Goal: Task Accomplishment & Management: Manage account settings

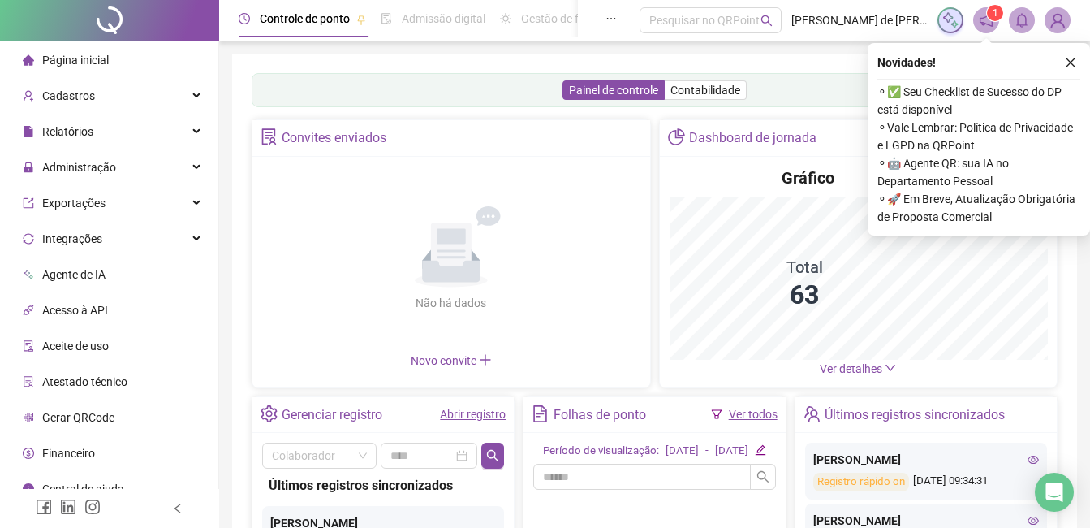
drag, startPoint x: 1067, startPoint y: 60, endPoint x: 1052, endPoint y: 59, distance: 15.4
click at [1066, 60] on icon "close" at bounding box center [1070, 62] width 11 height 11
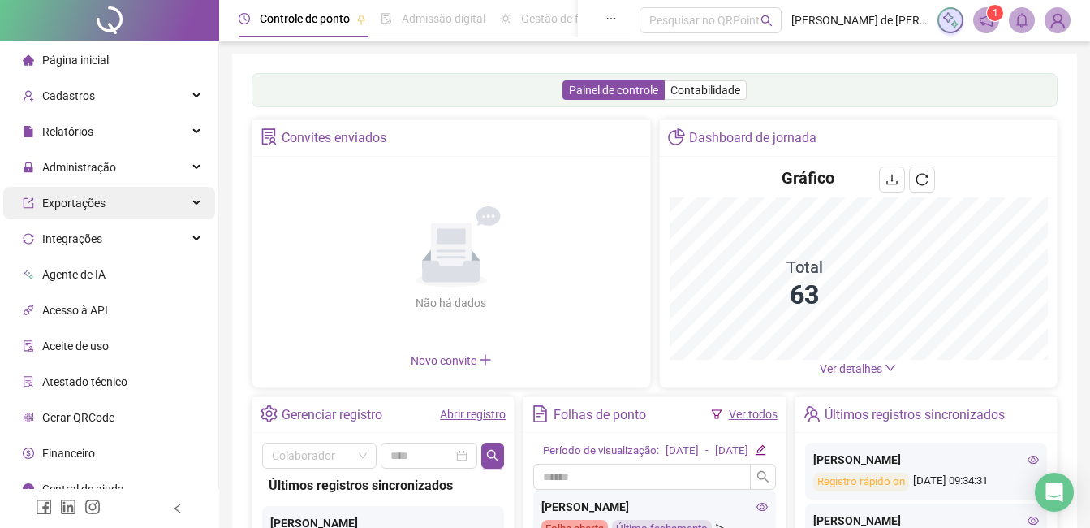
click at [108, 210] on div "Exportações" at bounding box center [109, 203] width 212 height 32
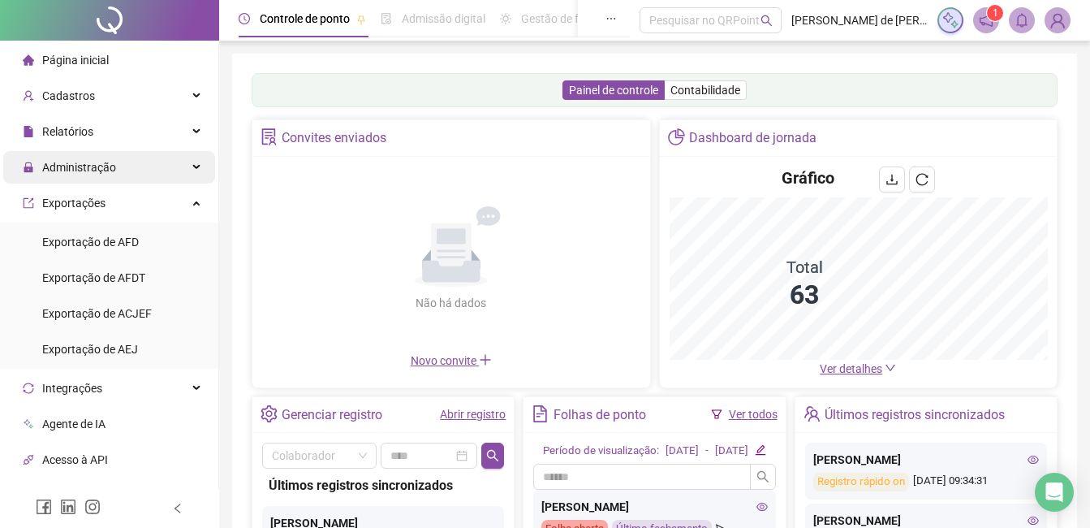
click at [102, 165] on span "Administração" at bounding box center [79, 167] width 74 height 13
click at [153, 159] on div "Administração" at bounding box center [109, 167] width 212 height 32
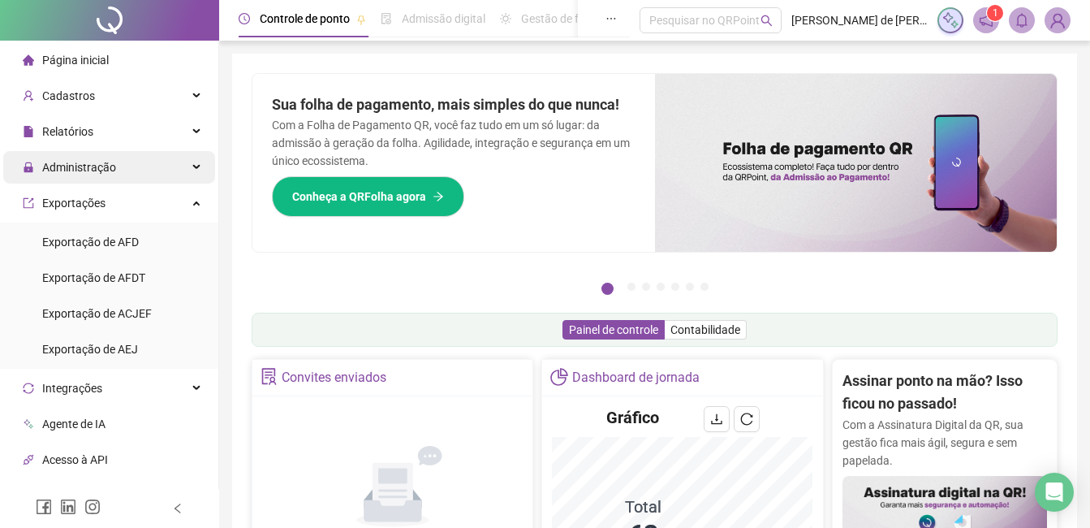
click at [104, 175] on span "Administração" at bounding box center [69, 167] width 93 height 32
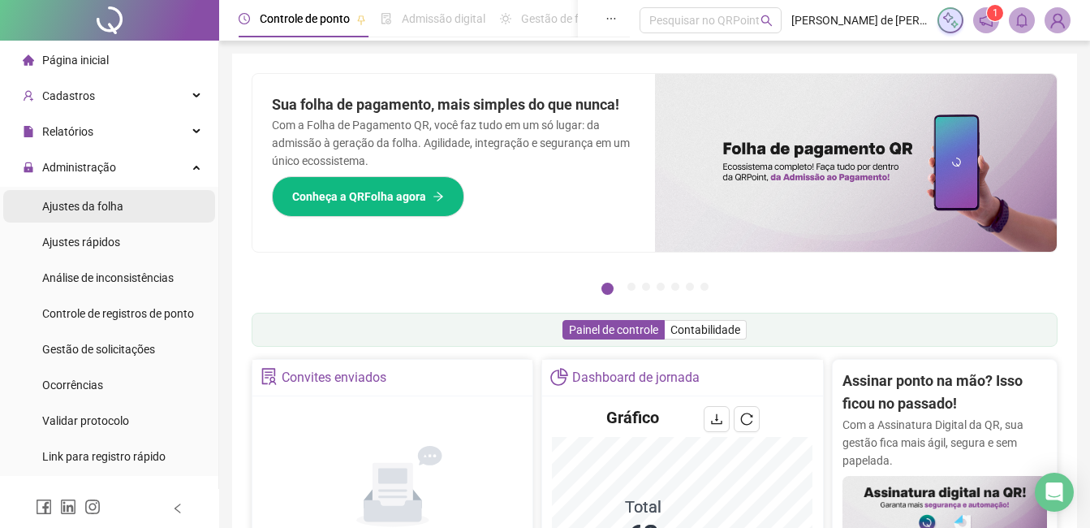
click at [102, 205] on span "Ajustes da folha" at bounding box center [82, 206] width 81 height 13
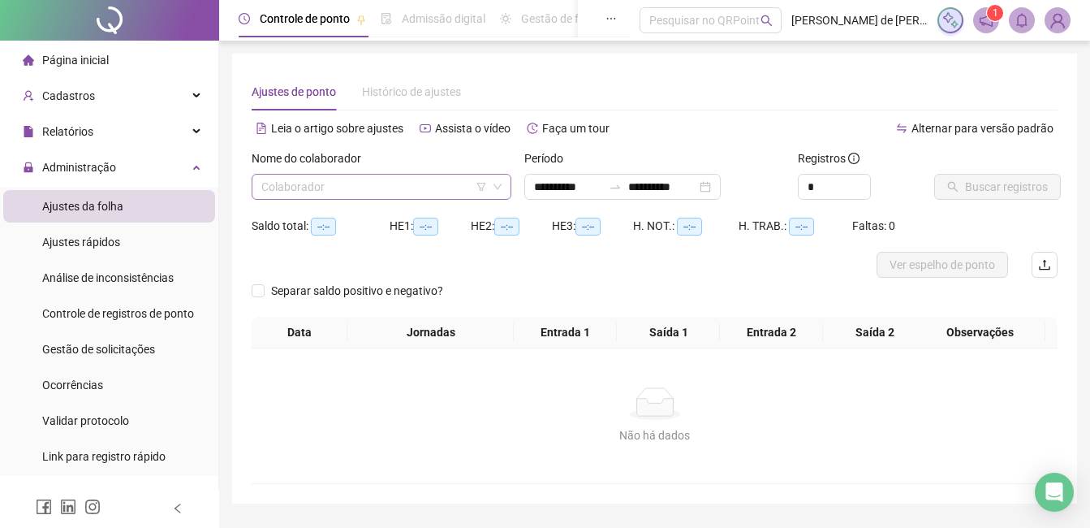
click at [336, 190] on input "search" at bounding box center [374, 186] width 226 height 24
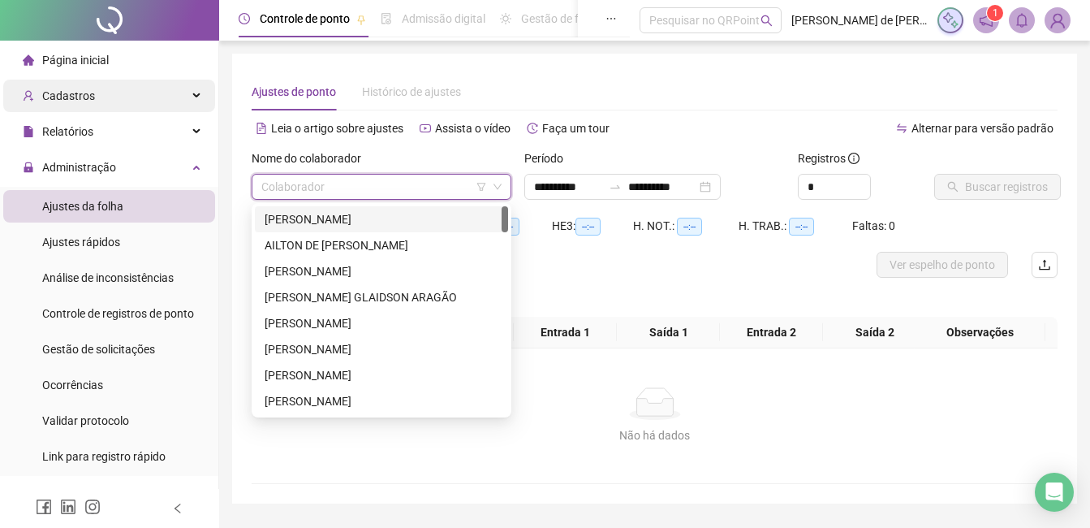
click at [61, 98] on span "Cadastros" at bounding box center [68, 95] width 53 height 13
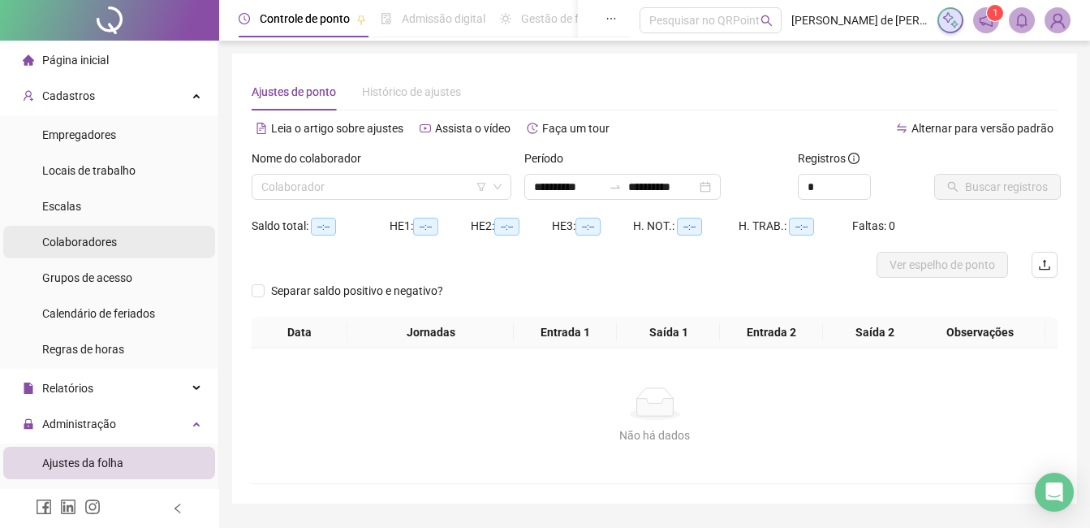
click at [88, 243] on span "Colaboradores" at bounding box center [79, 241] width 75 height 13
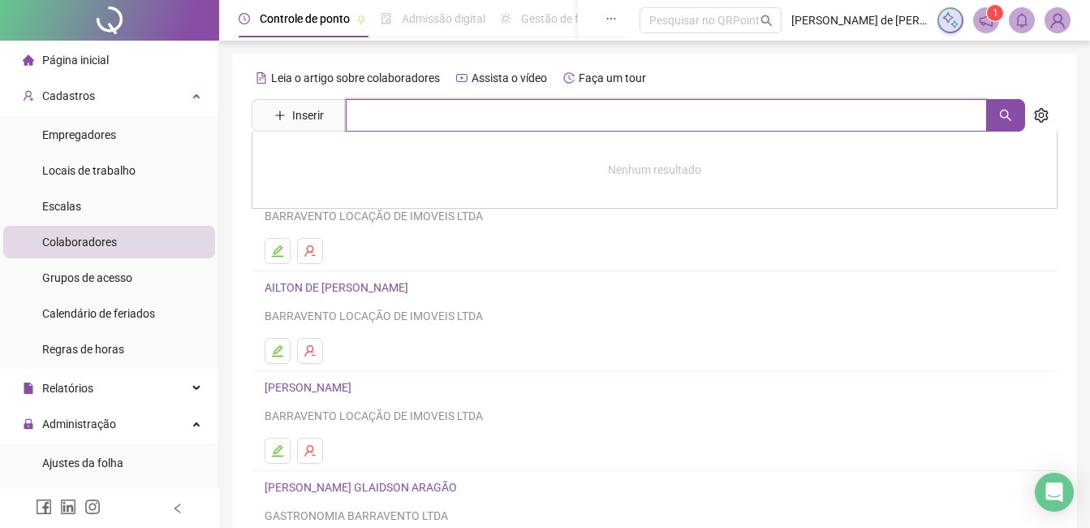
drag, startPoint x: 365, startPoint y: 123, endPoint x: 371, endPoint y: 114, distance: 11.3
click at [365, 120] on input "text" at bounding box center [666, 115] width 641 height 32
type input "********"
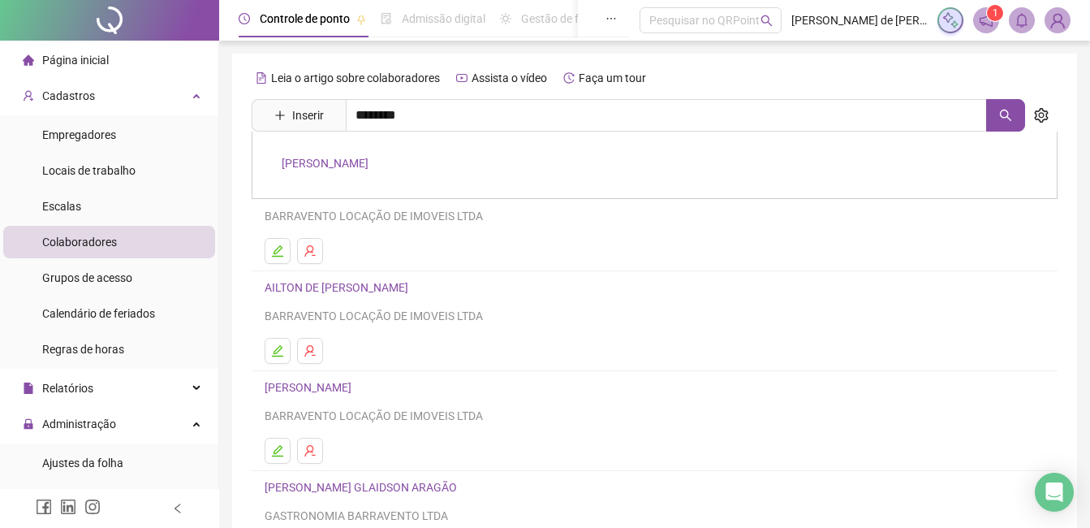
click at [368, 162] on link "UEBERTON DA CRUZ MONTEIRO" at bounding box center [325, 163] width 87 height 13
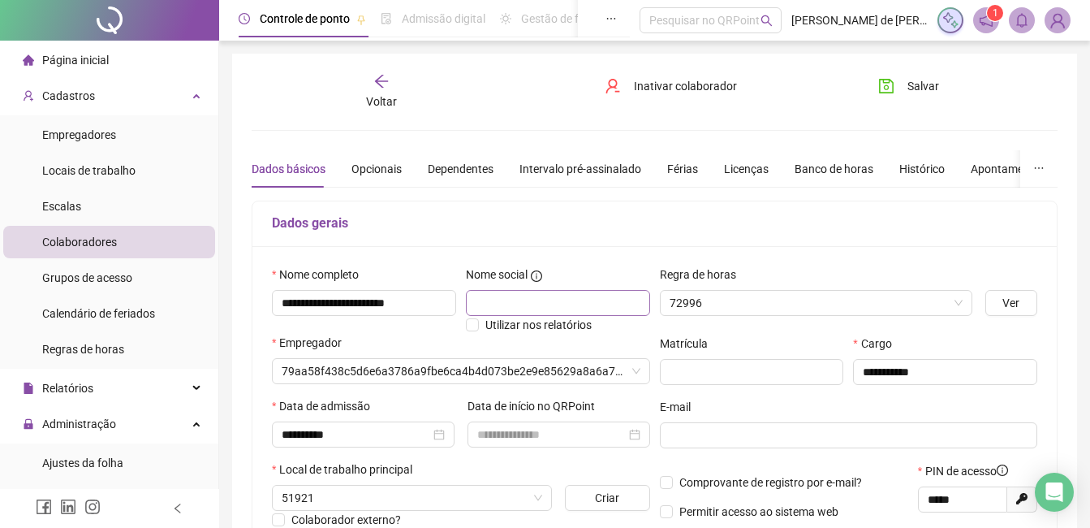
type input "**********"
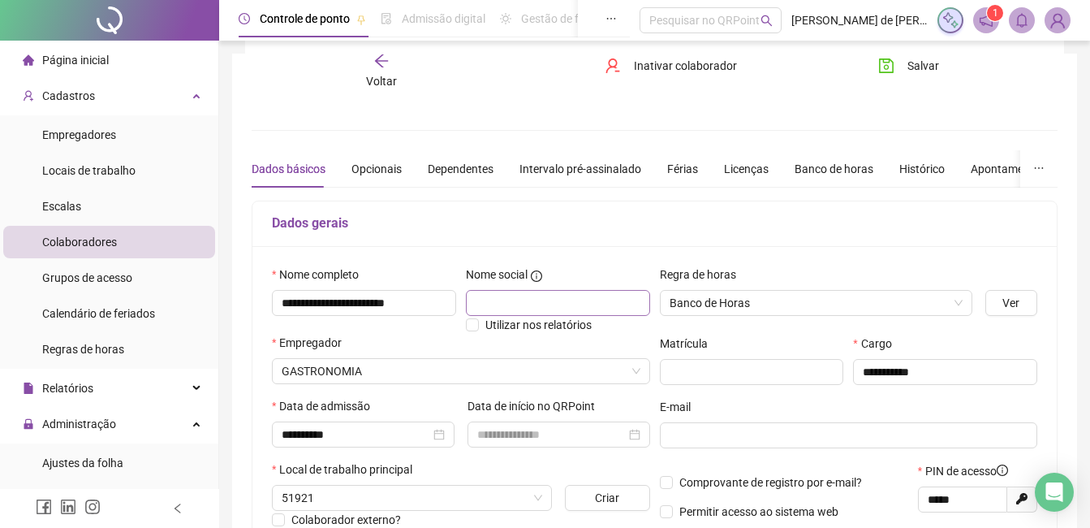
scroll to position [162, 0]
